Goal: Information Seeking & Learning: Learn about a topic

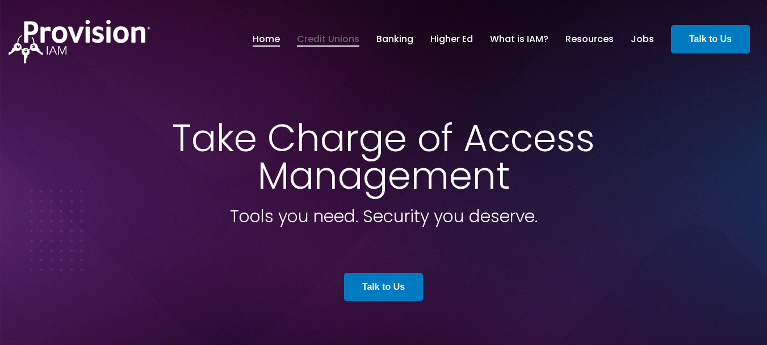
click at [348, 39] on link "Credit Unions" at bounding box center [328, 39] width 62 height 19
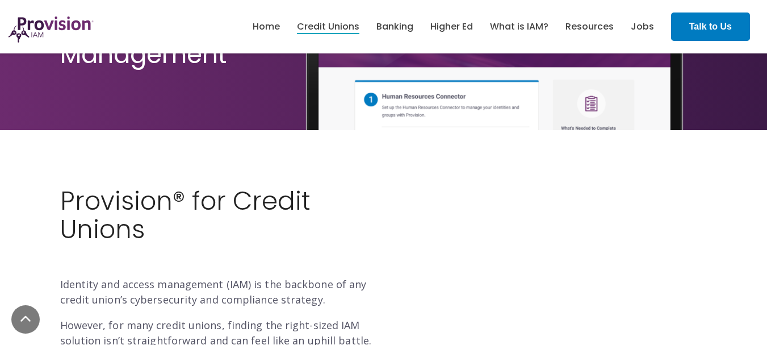
scroll to position [284, 0]
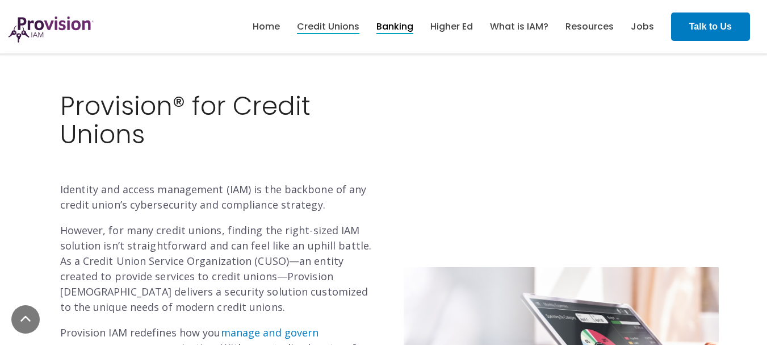
click at [391, 26] on link "Banking" at bounding box center [394, 26] width 37 height 19
